Goal: Check status: Check status

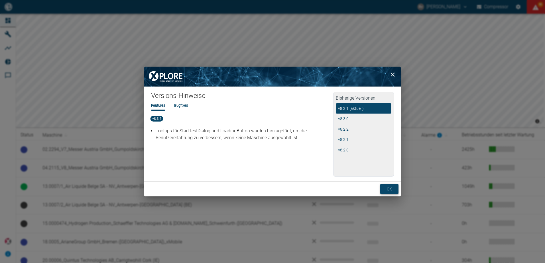
click at [393, 189] on button "ok" at bounding box center [389, 189] width 18 height 11
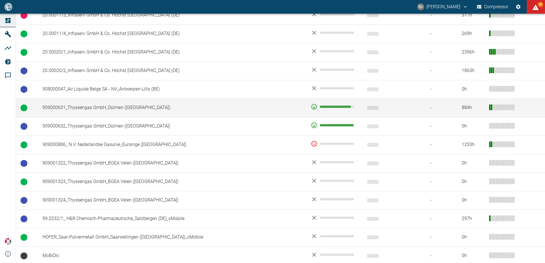
scroll to position [303, 0]
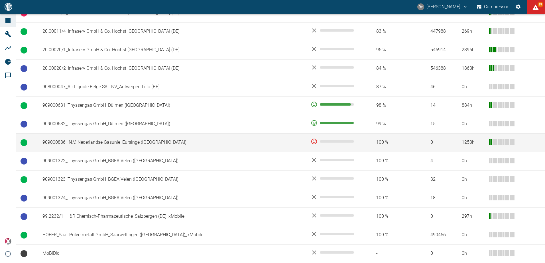
click at [242, 144] on td "909000886_ N.V. Nederlandse Gasunie_Eursinge ([GEOGRAPHIC_DATA])" at bounding box center [172, 142] width 268 height 19
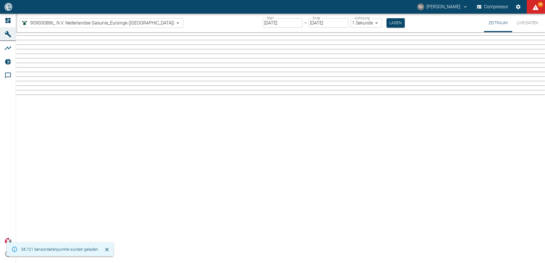
type input "2min"
